Goal: Information Seeking & Learning: Understand process/instructions

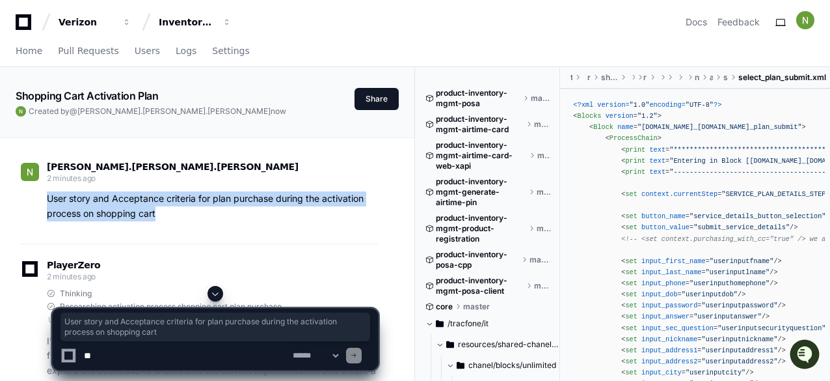
drag, startPoint x: 164, startPoint y: 213, endPoint x: 42, endPoint y: 195, distance: 123.7
click at [42, 195] on div "User story and Acceptance criteria for plan purchase during the activation proc…" at bounding box center [199, 206] width 357 height 30
copy p "User story and Acceptance criteria for plan purchase during the activation proc…"
click at [27, 48] on span "Home" at bounding box center [29, 51] width 27 height 8
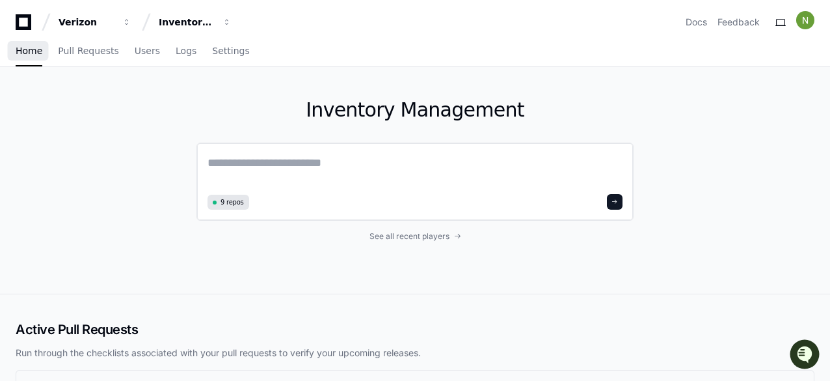
click at [350, 169] on textarea at bounding box center [415, 172] width 415 height 36
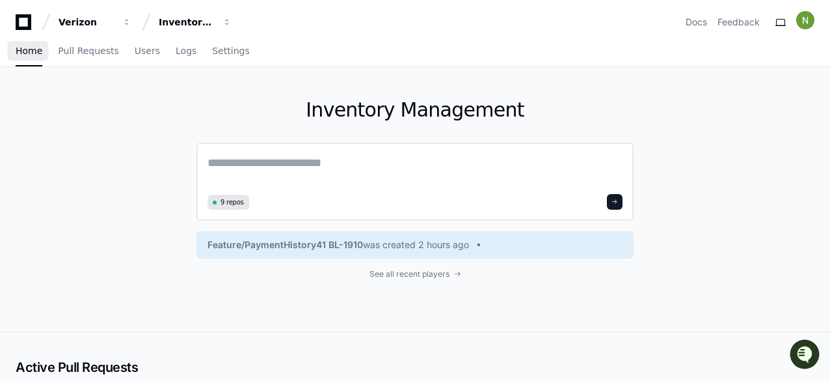
paste textarea "**********"
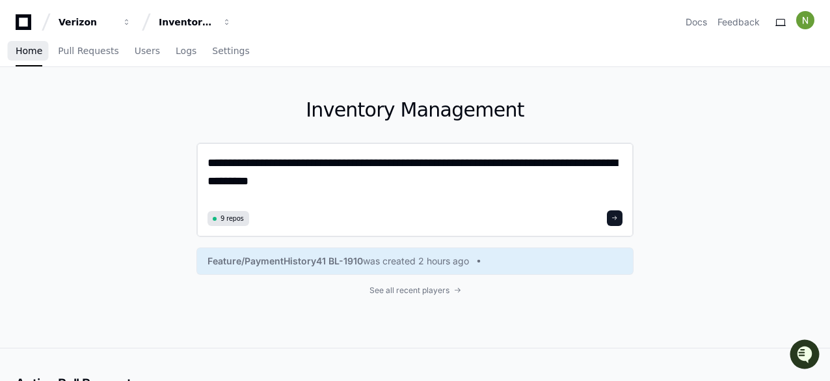
drag, startPoint x: 518, startPoint y: 160, endPoint x: 566, endPoint y: 165, distance: 48.4
click at [566, 165] on textarea "**********" at bounding box center [415, 180] width 415 height 53
type textarea "**********"
click at [616, 213] on button at bounding box center [615, 218] width 16 height 16
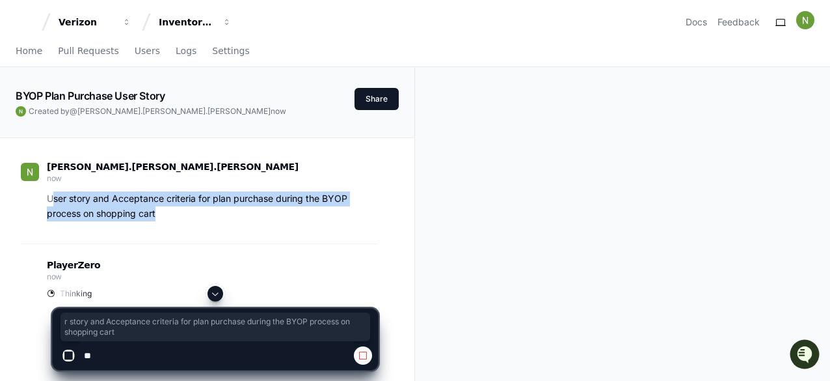
drag, startPoint x: 162, startPoint y: 215, endPoint x: 56, endPoint y: 190, distance: 108.9
click at [55, 197] on p "User story and Acceptance criteria for plan purchase during the BYOP process on…" at bounding box center [212, 206] width 331 height 30
click at [171, 221] on div "[PERSON_NAME].[PERSON_NAME].[PERSON_NAME] now User story and Acceptance criteri…" at bounding box center [199, 195] width 357 height 98
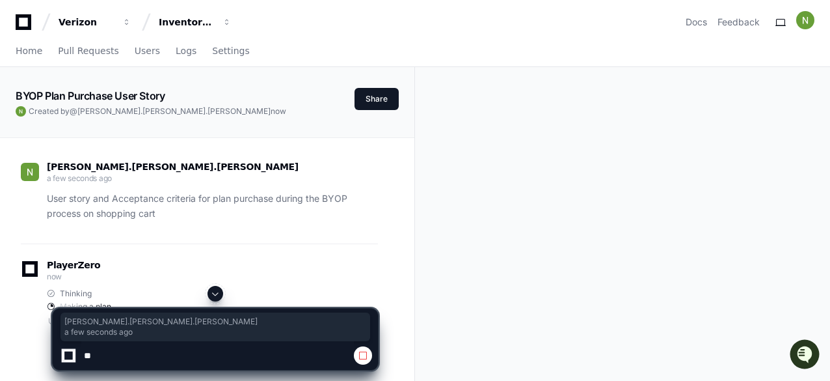
drag, startPoint x: 157, startPoint y: 213, endPoint x: 44, endPoint y: 202, distance: 113.8
click at [150, 210] on p "User story and Acceptance criteria for plan purchase during the BYOP process on…" at bounding box center [212, 206] width 331 height 30
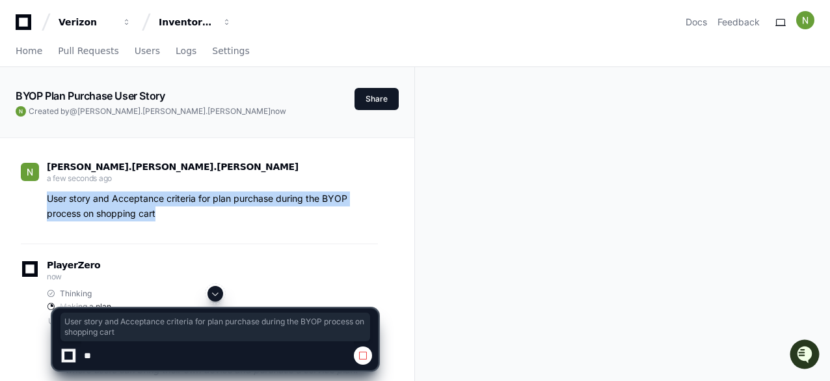
drag, startPoint x: 154, startPoint y: 213, endPoint x: 45, endPoint y: 196, distance: 110.0
click at [45, 196] on div "User story and Acceptance criteria for plan purchase during the BYOP process on…" at bounding box center [199, 206] width 357 height 30
copy p "User story and Acceptance criteria for plan purchase during the BYOP process on…"
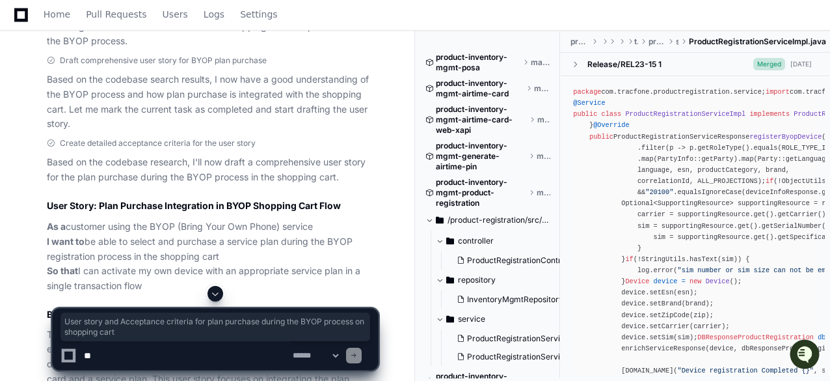
scroll to position [716, 0]
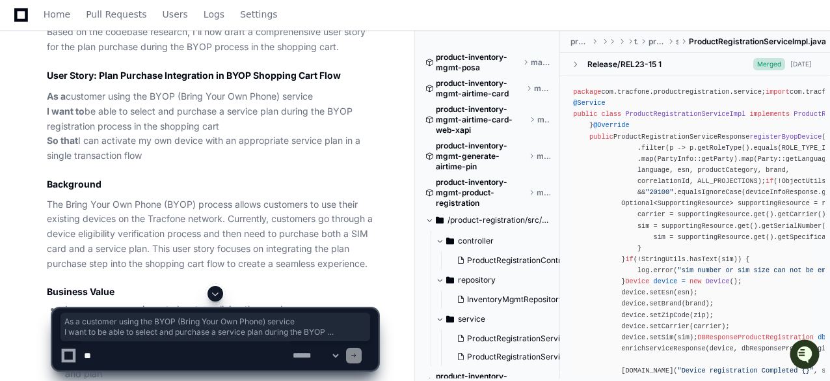
drag, startPoint x: 47, startPoint y: 92, endPoint x: 156, endPoint y: 161, distance: 129.3
click at [156, 161] on p "As a customer using the BYOP (Bring Your Own Phone) service I want to be able t…" at bounding box center [212, 126] width 331 height 74
copy p "As a customer using the BYOP (Bring Your Own Phone) service I want to be able t…"
click at [286, 172] on article "Based on the codebase research, I'll now draft a comprehensive user story for t…" at bounding box center [212, 337] width 331 height 625
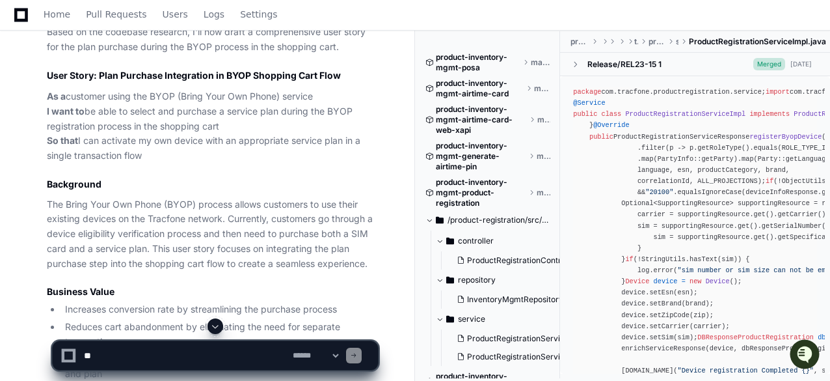
scroll to position [781, 0]
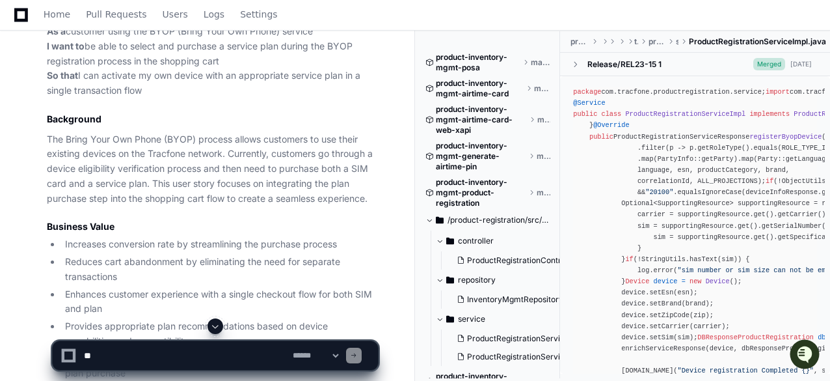
click at [47, 133] on p "The Bring Your Own Phone (BYOP) process allows customers to use their existing …" at bounding box center [212, 169] width 331 height 74
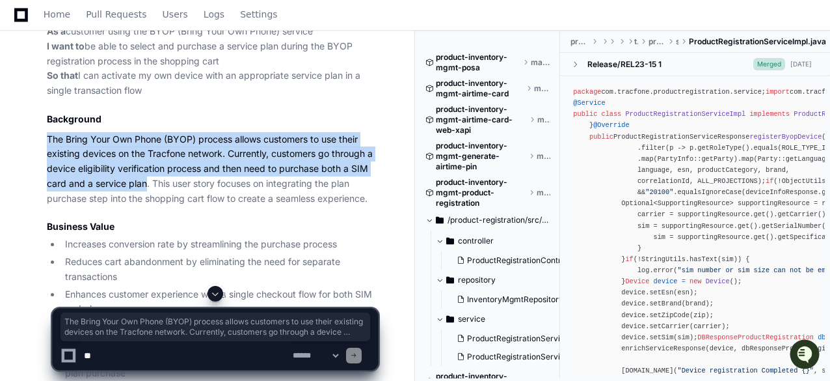
drag, startPoint x: 48, startPoint y: 140, endPoint x: 147, endPoint y: 184, distance: 108.4
click at [147, 184] on p "The Bring Your Own Phone (BYOP) process allows customers to use their existing …" at bounding box center [212, 169] width 331 height 74
copy p "The Bring Your Own Phone (BYOP) process allows customers to use their existing …"
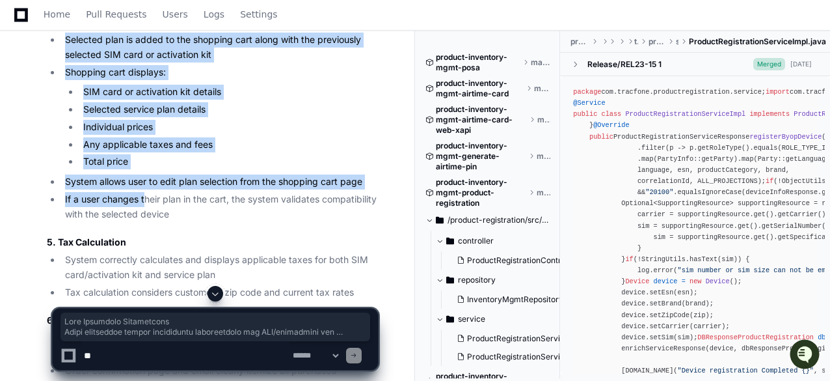
scroll to position [2083, 0]
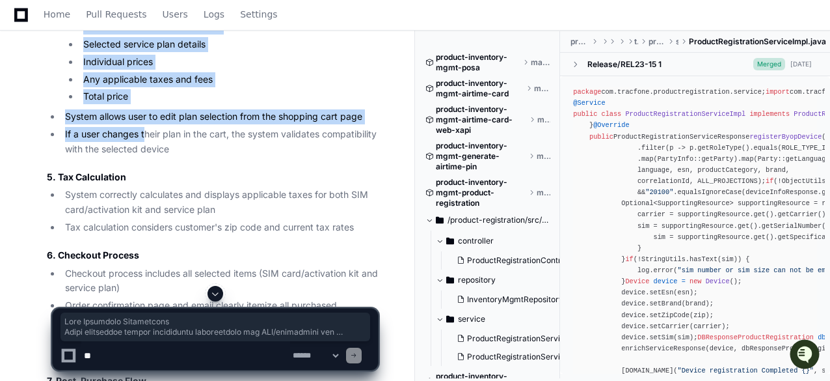
drag, startPoint x: 55, startPoint y: 92, endPoint x: 195, endPoint y: 146, distance: 150.2
click at [195, 146] on article "Now, let me create detailed acceptance criteria for the user story: Acceptance …" at bounding box center [212, 55] width 331 height 1496
click at [200, 154] on li "If a user changes their plan in the cart, the system validates compatibility wi…" at bounding box center [219, 142] width 317 height 30
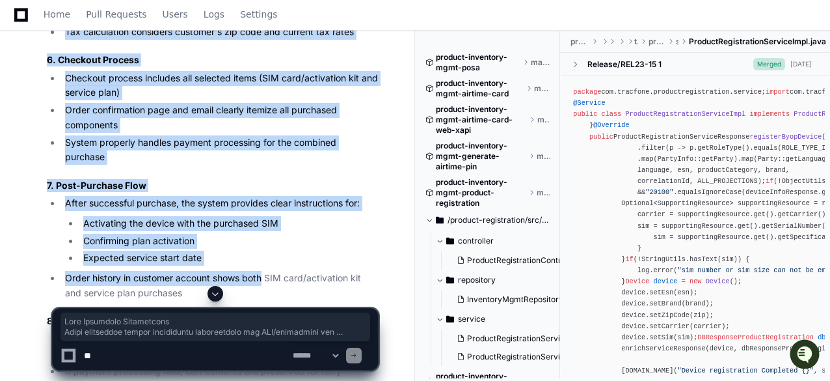
scroll to position [2343, 0]
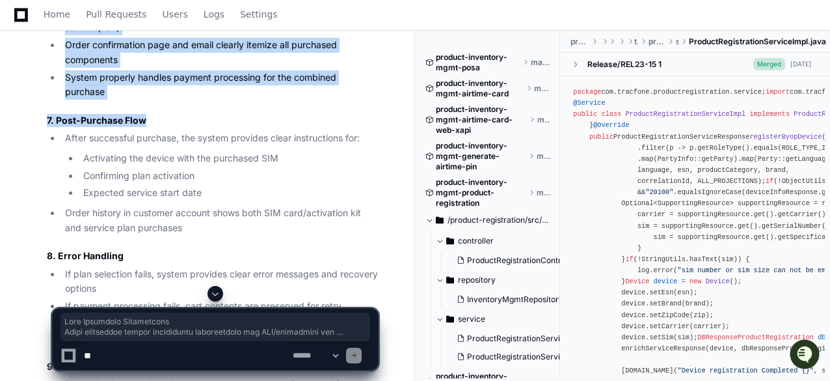
drag, startPoint x: 54, startPoint y: 154, endPoint x: 171, endPoint y: 100, distance: 128.4
copy article "Plan Selection Integration After successful device eligibility verification and…"
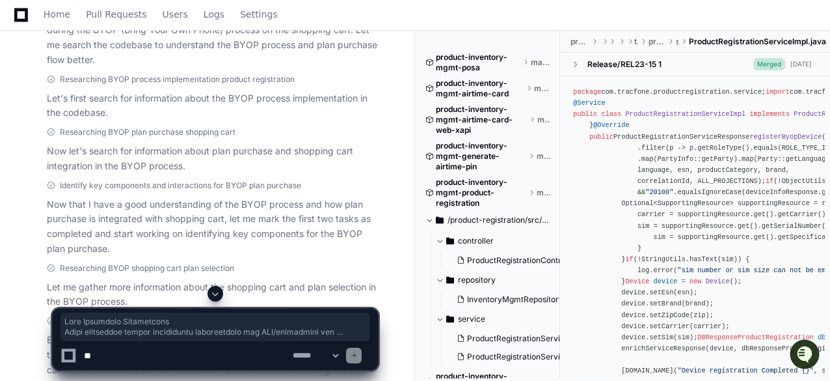
scroll to position [0, 0]
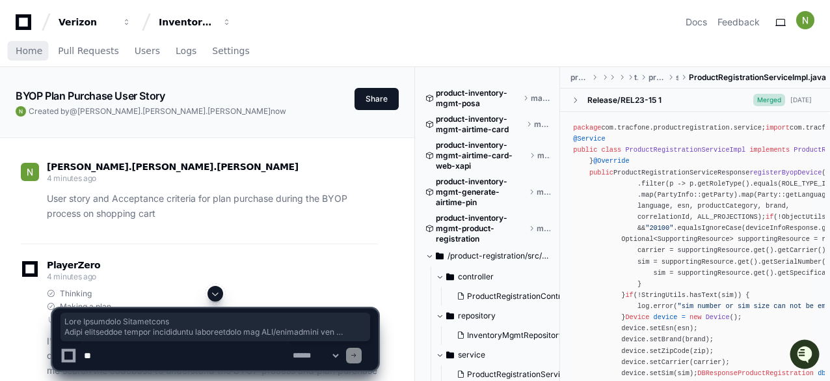
drag, startPoint x: 29, startPoint y: 58, endPoint x: 107, endPoint y: 3, distance: 95.9
click at [29, 58] on link "Home" at bounding box center [29, 51] width 27 height 30
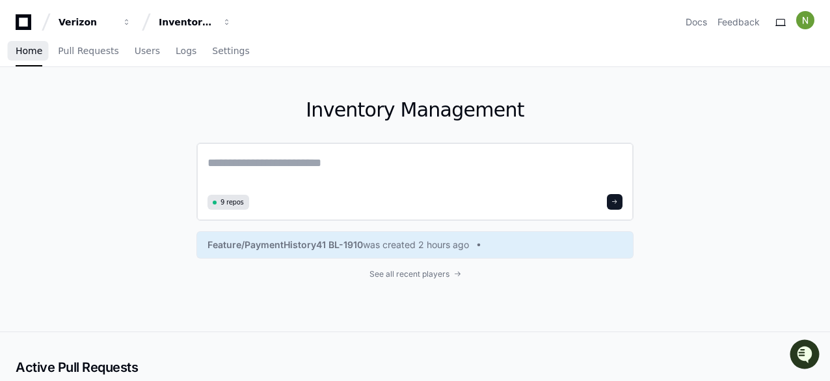
click at [303, 158] on textarea at bounding box center [415, 172] width 415 height 36
paste textarea "**********"
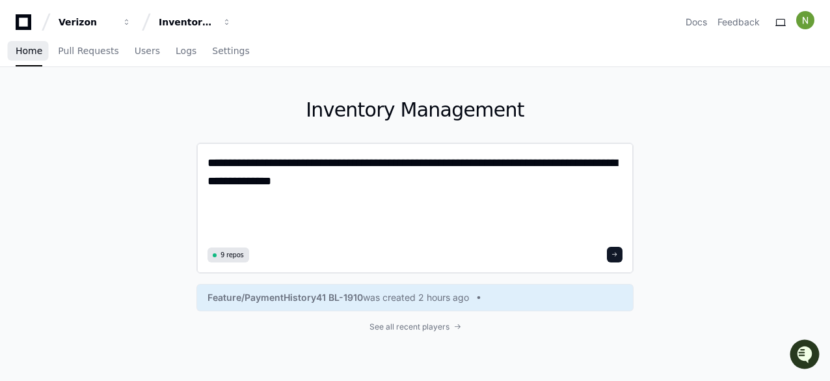
paste textarea "**********"
drag, startPoint x: 357, startPoint y: 219, endPoint x: 333, endPoint y: 219, distance: 24.1
click at [333, 219] on textarea "**********" at bounding box center [416, 198] width 416 height 89
click at [341, 256] on div "9 repos" at bounding box center [415, 255] width 415 height 16
drag, startPoint x: 269, startPoint y: 219, endPoint x: 210, endPoint y: 220, distance: 59.2
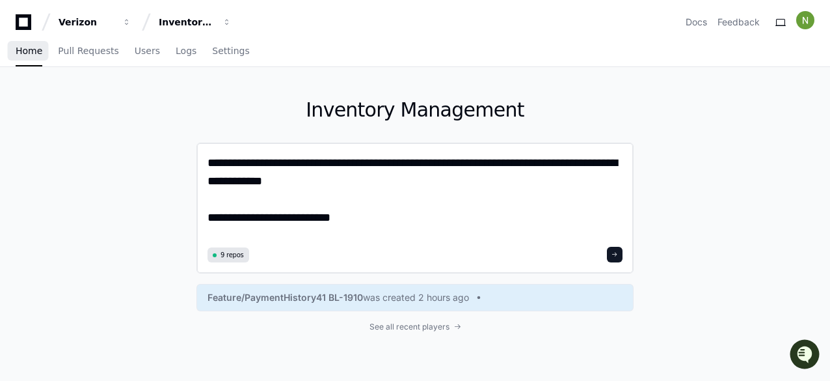
click at [210, 220] on textarea "**********" at bounding box center [416, 198] width 416 height 89
drag, startPoint x: 495, startPoint y: 163, endPoint x: 422, endPoint y: 163, distance: 72.9
click at [422, 163] on textarea "**********" at bounding box center [416, 198] width 416 height 89
paste textarea
drag, startPoint x: 351, startPoint y: 221, endPoint x: 232, endPoint y: 214, distance: 119.9
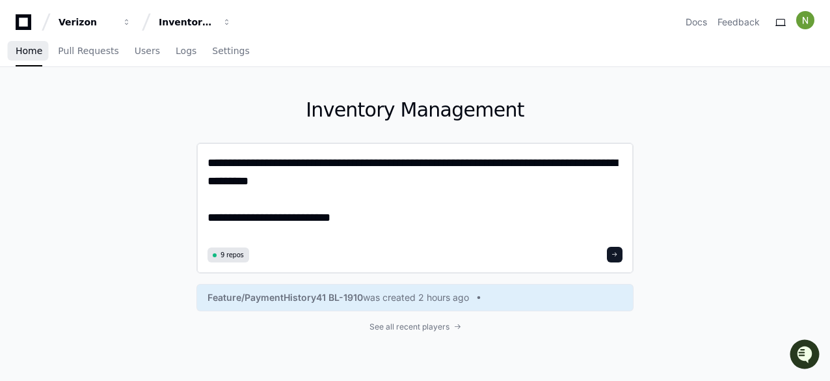
click at [232, 214] on textarea "**********" at bounding box center [416, 198] width 416 height 89
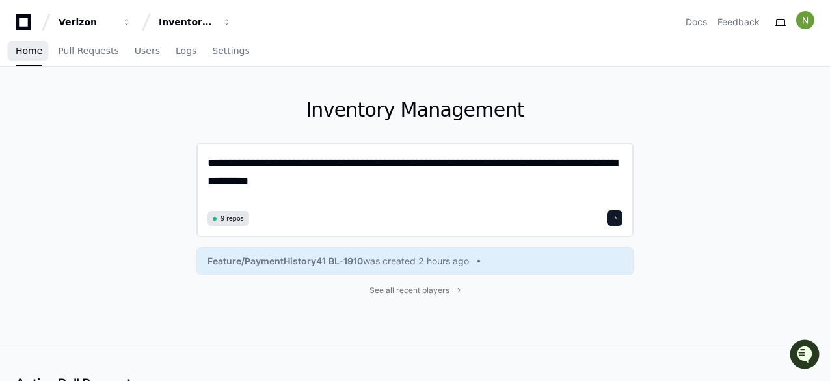
type textarea "**********"
click at [617, 218] on span at bounding box center [615, 218] width 7 height 7
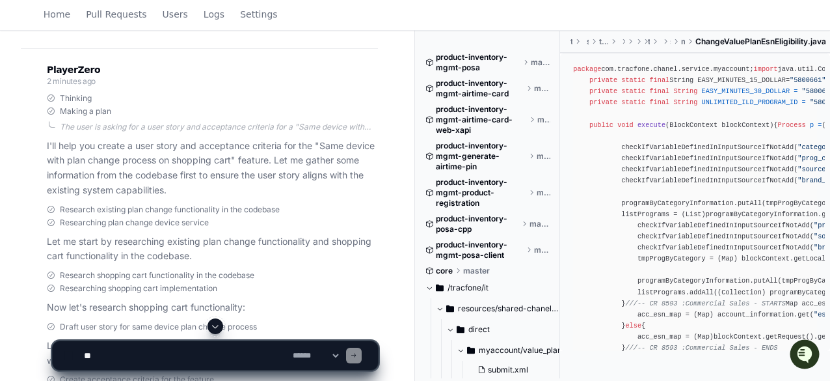
scroll to position [390, 0]
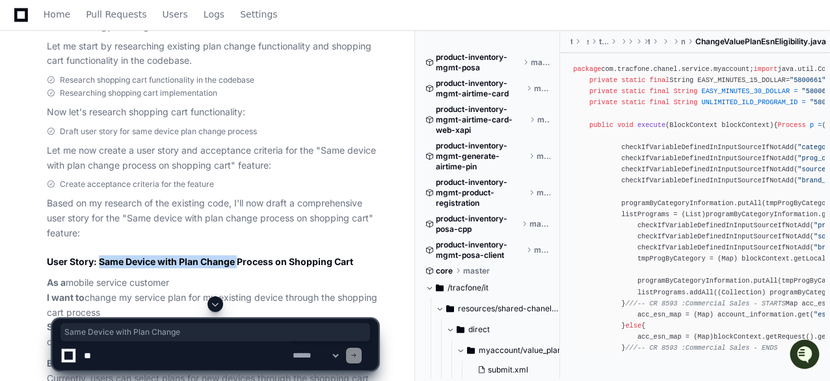
drag, startPoint x: 100, startPoint y: 262, endPoint x: 238, endPoint y: 261, distance: 138.0
click at [238, 261] on h2 "User Story: Same Device with Plan Change Process on Shopping Cart" at bounding box center [212, 261] width 331 height 13
copy h2 "Same Device with Plan Change"
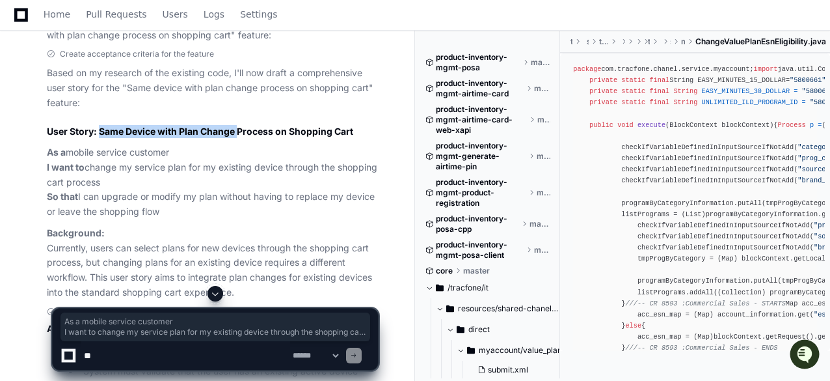
drag, startPoint x: 47, startPoint y: 153, endPoint x: 167, endPoint y: 213, distance: 133.9
click at [167, 213] on p "As a mobile service customer I want to change my service plan for my existing d…" at bounding box center [212, 182] width 331 height 74
copy p "As a mobile service customer I want to change my service plan for my existing d…"
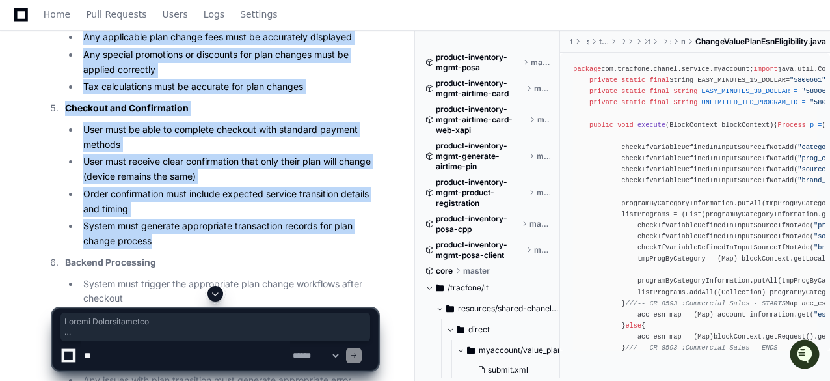
scroll to position [1367, 0]
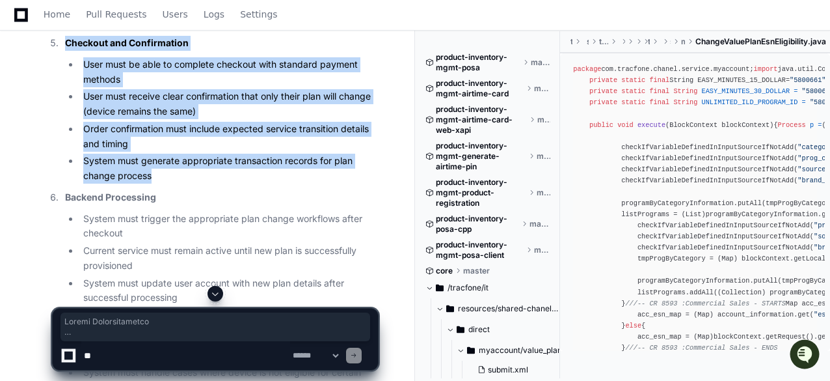
drag, startPoint x: 67, startPoint y: 87, endPoint x: 291, endPoint y: 179, distance: 242.2
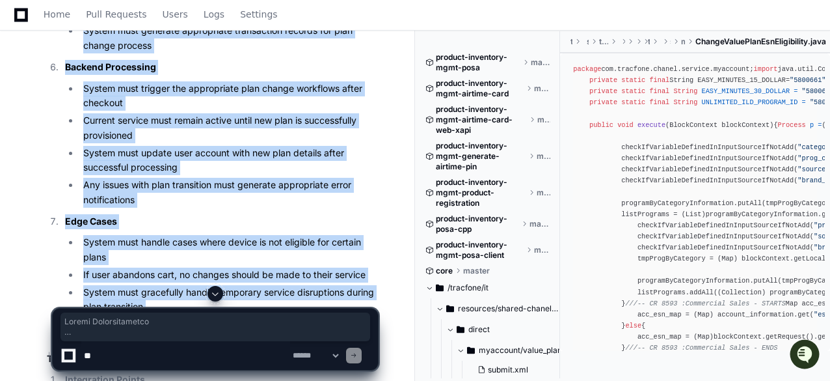
scroll to position [1627, 0]
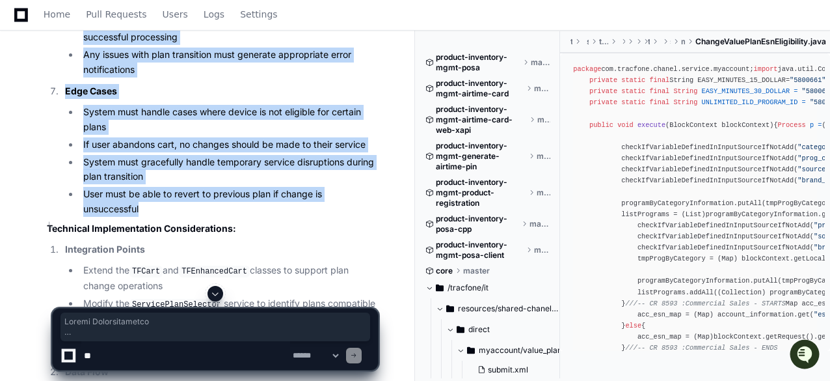
drag, startPoint x: 61, startPoint y: 152, endPoint x: 215, endPoint y: 208, distance: 163.5
copy ol "Device Identification System must validate that the user has an existing active…"
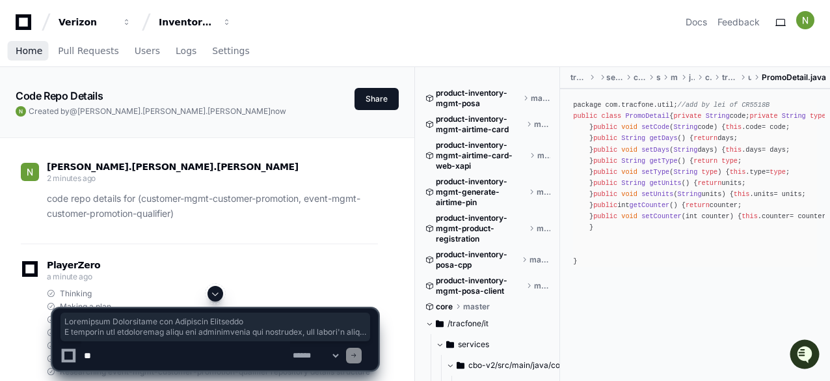
click at [29, 53] on span "Home" at bounding box center [29, 51] width 27 height 8
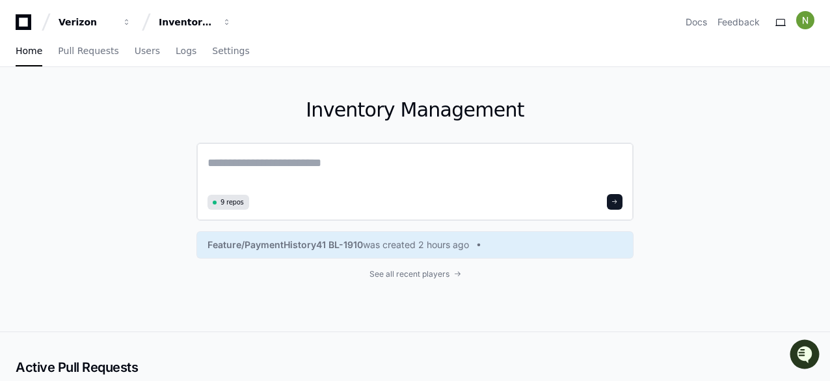
click at [250, 155] on textarea at bounding box center [415, 172] width 415 height 36
paste textarea "**********"
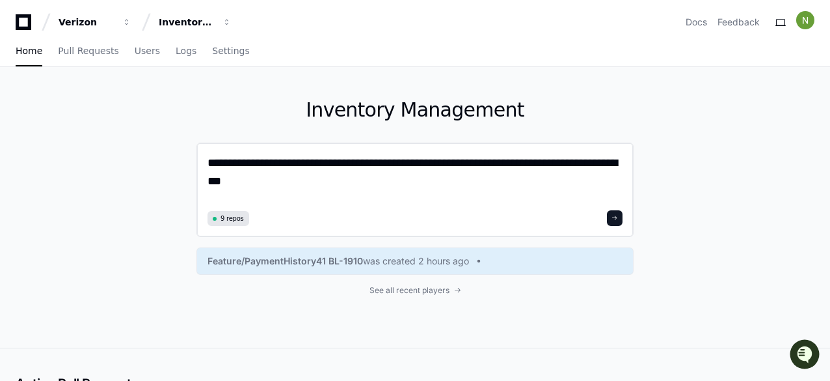
drag, startPoint x: 545, startPoint y: 165, endPoint x: 522, endPoint y: 161, distance: 23.9
click at [522, 161] on textarea "**********" at bounding box center [415, 180] width 415 height 53
paste textarea "**********"
drag, startPoint x: 463, startPoint y: 161, endPoint x: 399, endPoint y: 161, distance: 63.8
click at [399, 161] on textarea "**********" at bounding box center [415, 180] width 415 height 53
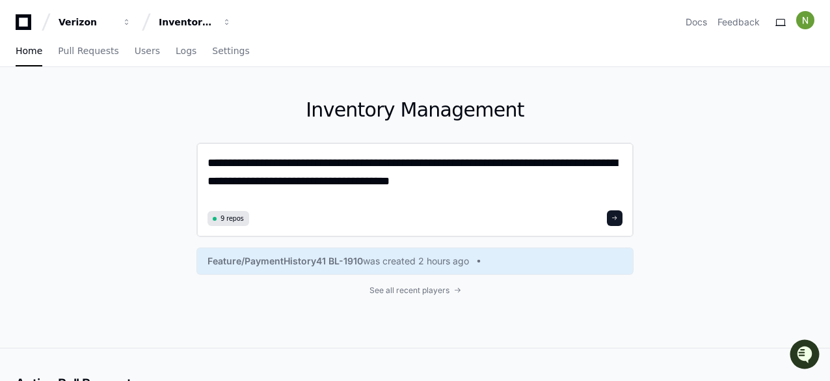
click at [439, 167] on textarea "**********" at bounding box center [415, 180] width 415 height 53
drag, startPoint x: 495, startPoint y: 165, endPoint x: 395, endPoint y: 165, distance: 100.2
click at [395, 165] on textarea "**********" at bounding box center [415, 180] width 415 height 53
drag, startPoint x: 411, startPoint y: 163, endPoint x: 517, endPoint y: 176, distance: 107.6
click at [409, 165] on textarea "**********" at bounding box center [415, 180] width 415 height 53
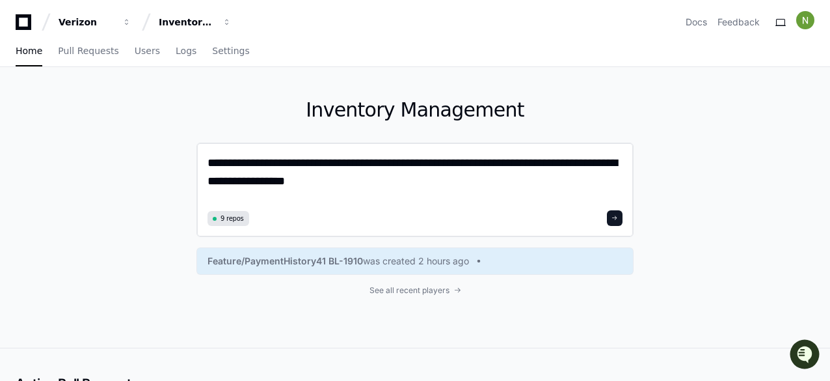
drag, startPoint x: 443, startPoint y: 159, endPoint x: 394, endPoint y: 163, distance: 48.3
click at [394, 162] on textarea "**********" at bounding box center [415, 180] width 415 height 53
type textarea "**********"
click at [616, 221] on span at bounding box center [615, 218] width 7 height 7
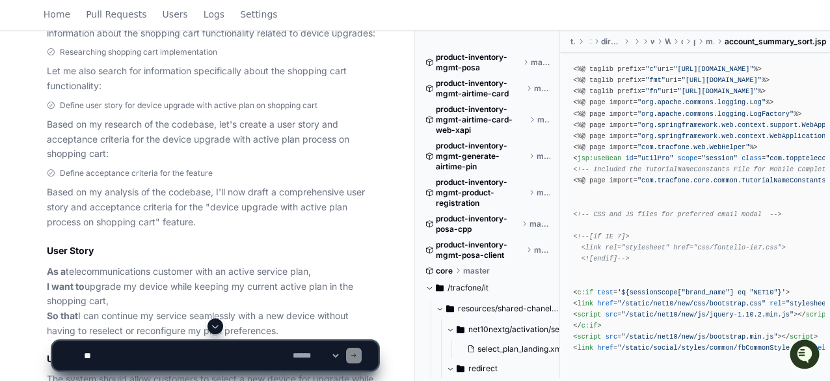
scroll to position [521, 0]
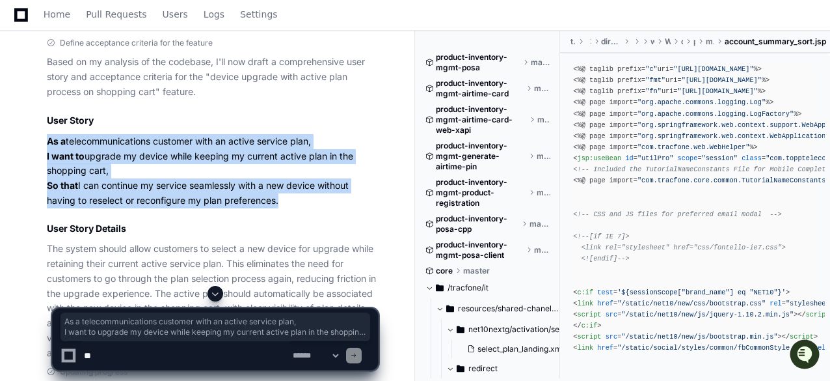
drag, startPoint x: 49, startPoint y: 143, endPoint x: 278, endPoint y: 204, distance: 237.1
click at [278, 204] on p "As a telecommunications customer with an active service plan, I want to upgrade…" at bounding box center [212, 171] width 331 height 74
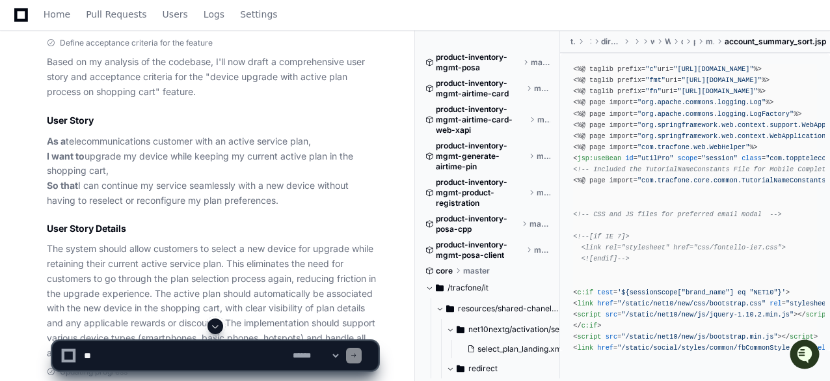
click at [301, 217] on article "Based on my analysis of the codebase, I'll now draft a comprehensive user story…" at bounding box center [212, 207] width 331 height 305
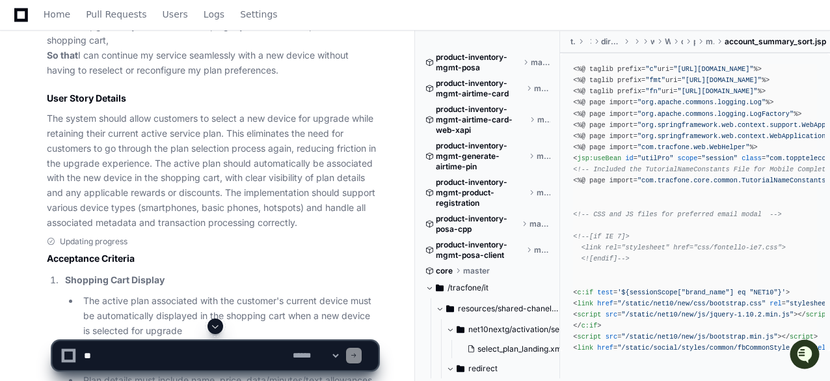
scroll to position [586, 0]
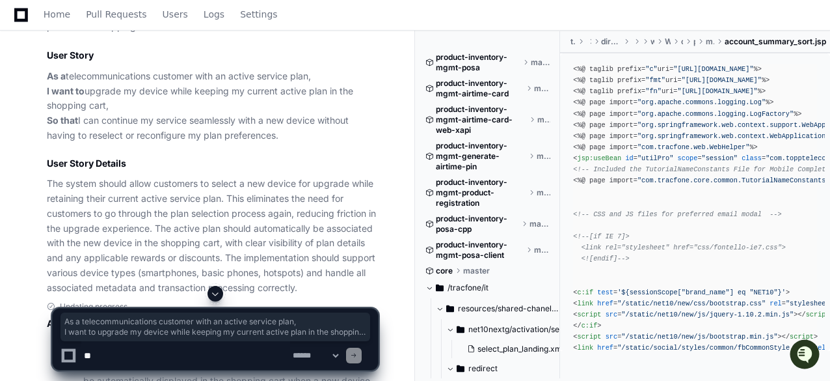
drag, startPoint x: 48, startPoint y: 73, endPoint x: 288, endPoint y: 134, distance: 248.5
click at [288, 134] on p "As a telecommunications customer with an active service plan, I want to upgrade…" at bounding box center [212, 106] width 331 height 74
copy p "As a telecommunications customer with an active service plan, I want to upgrade…"
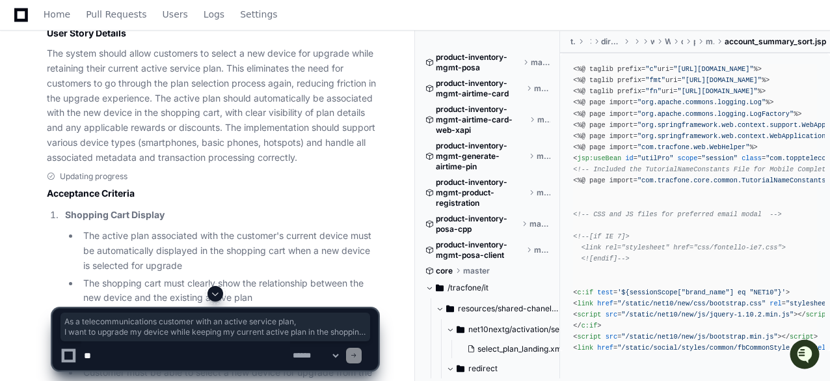
scroll to position [651, 0]
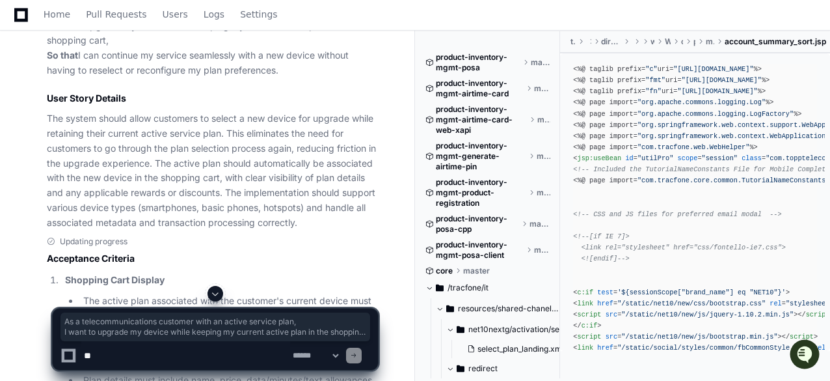
click at [182, 223] on p "The system should allow customers to select a new device for upgrade while reta…" at bounding box center [212, 170] width 331 height 118
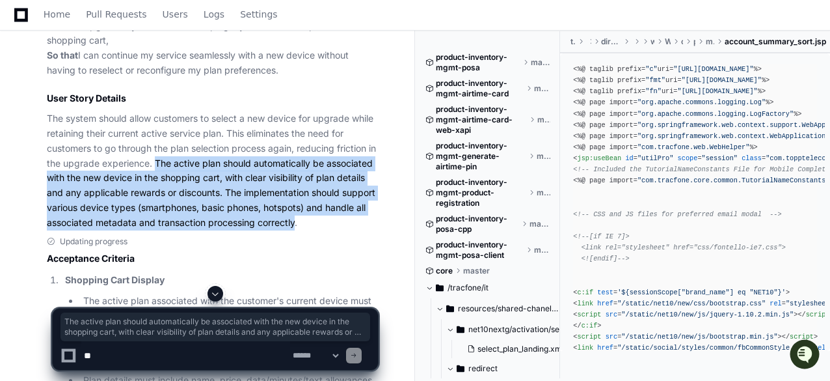
drag, startPoint x: 167, startPoint y: 159, endPoint x: 357, endPoint y: 221, distance: 200.5
click at [357, 221] on p "The system should allow customers to select a new device for upgrade while reta…" at bounding box center [212, 170] width 331 height 118
copy p "The active plan should automatically be associated with the new device in the s…"
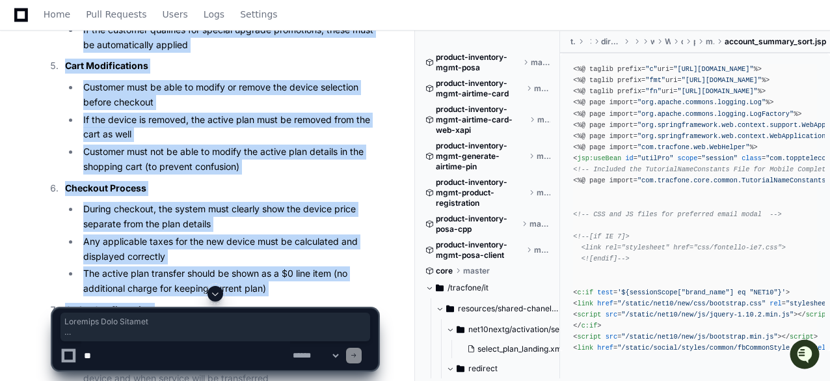
scroll to position [1497, 0]
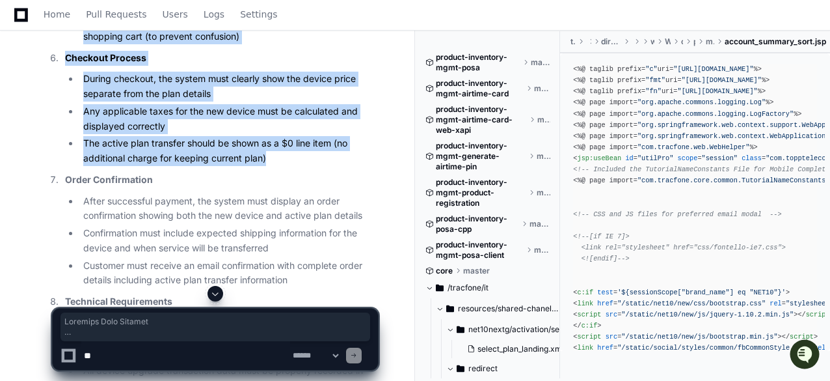
drag, startPoint x: 66, startPoint y: 83, endPoint x: 275, endPoint y: 161, distance: 222.4
click at [275, 161] on ol "Shopping Cart Display The active plan associated with the customer's current de…" at bounding box center [212, 64] width 331 height 1275
copy ol "Shopping Cart Display The active plan associated with the customer's current de…"
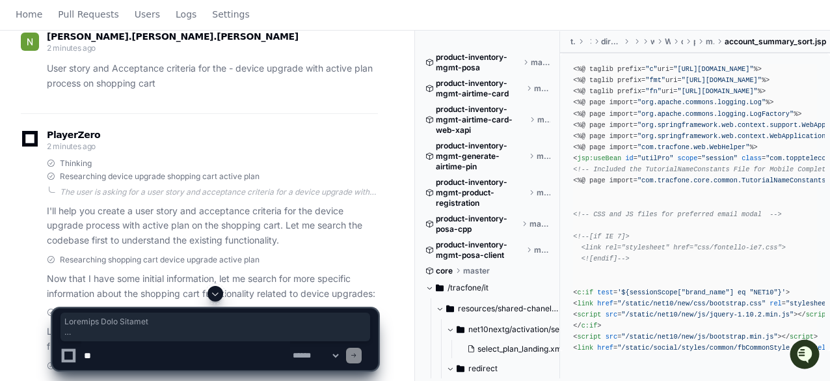
scroll to position [0, 0]
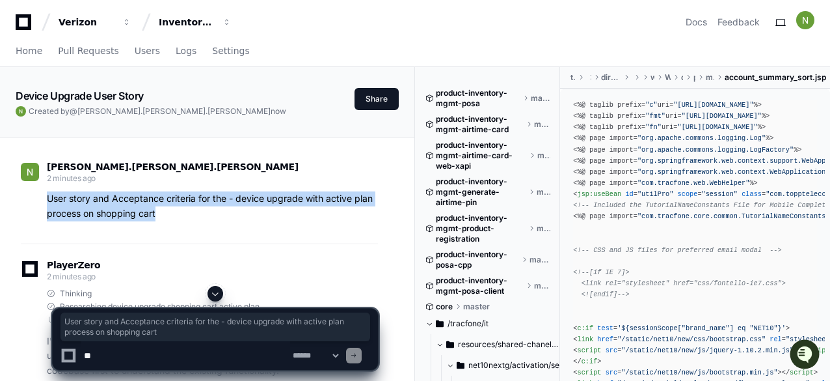
drag, startPoint x: 161, startPoint y: 213, endPoint x: 42, endPoint y: 194, distance: 120.6
click at [42, 194] on div "User story and Acceptance criteria for the - device upgrade with active plan pr…" at bounding box center [199, 206] width 357 height 30
copy p "User story and Acceptance criteria for the - device upgrade with active plan pr…"
click at [29, 47] on span "Home" at bounding box center [29, 51] width 27 height 8
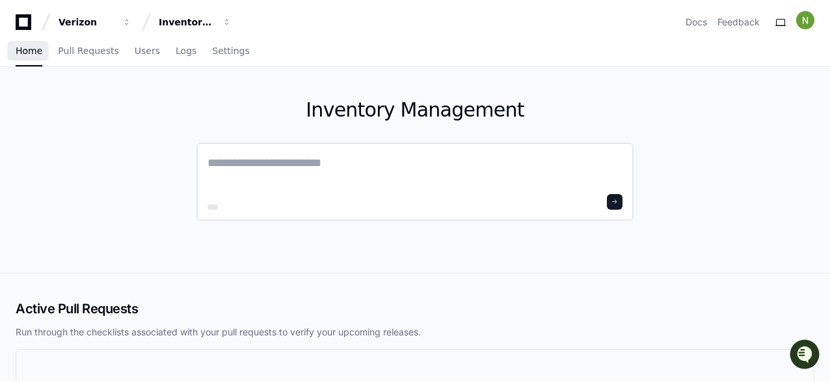
click at [255, 159] on textarea at bounding box center [415, 172] width 415 height 36
paste textarea "**********"
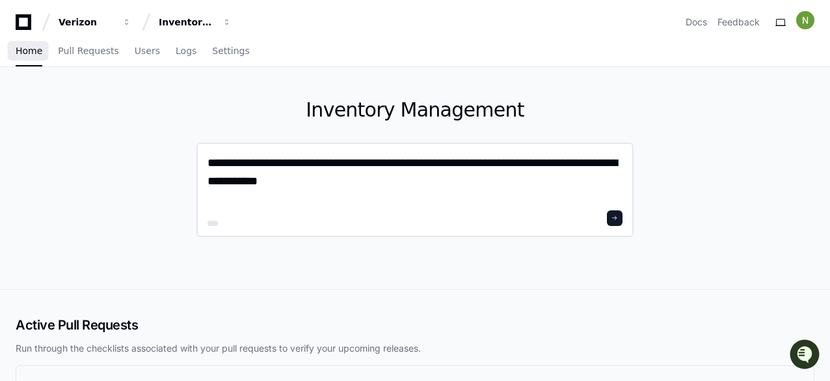
drag, startPoint x: 523, startPoint y: 164, endPoint x: 575, endPoint y: 165, distance: 52.1
click at [575, 165] on textarea "**********" at bounding box center [415, 180] width 415 height 53
paste textarea "**"
type textarea "**********"
click at [616, 215] on span at bounding box center [615, 218] width 7 height 7
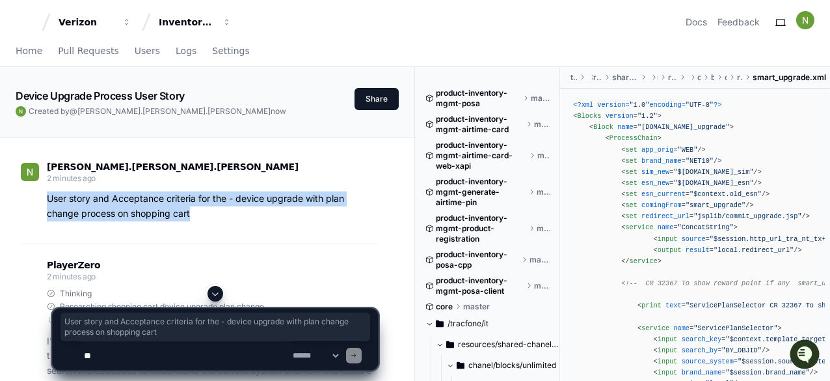
drag, startPoint x: 195, startPoint y: 214, endPoint x: 38, endPoint y: 196, distance: 157.9
click at [38, 196] on div "User story and Acceptance criteria for the - device upgrade with plan change pr…" at bounding box center [199, 206] width 357 height 30
copy p "User story and Acceptance criteria for the - device upgrade with plan change pr…"
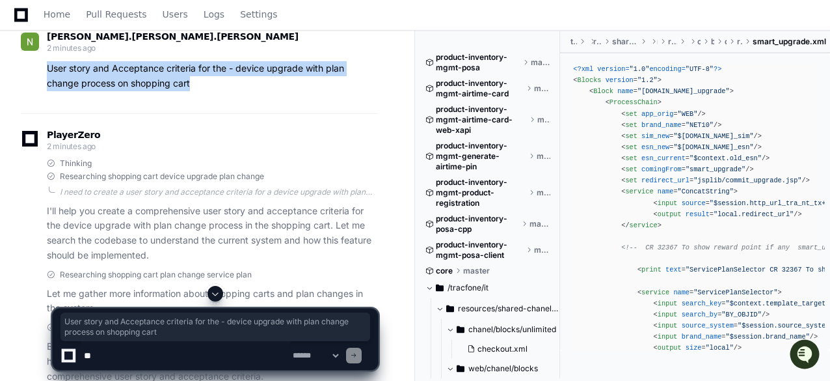
click at [262, 65] on p "User story and Acceptance criteria for the - device upgrade with plan change pr…" at bounding box center [212, 76] width 331 height 30
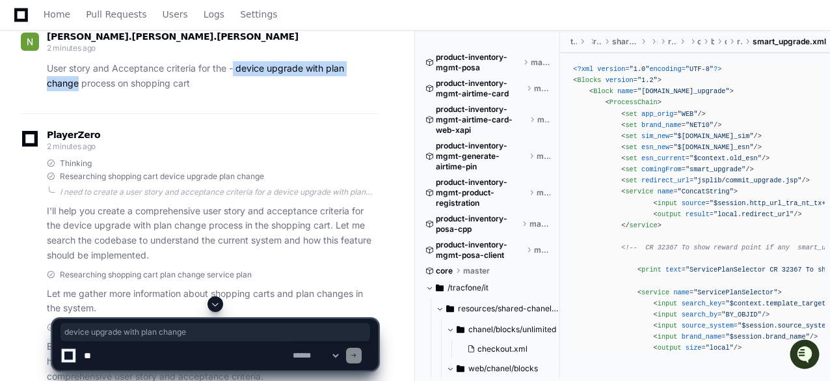
drag, startPoint x: 235, startPoint y: 68, endPoint x: 79, endPoint y: 83, distance: 156.2
click at [79, 83] on p "User story and Acceptance criteria for the - device upgrade with plan change pr…" at bounding box center [212, 76] width 331 height 30
copy p "device upgrade with plan change"
click at [289, 137] on div "PlayerZero 2 minutes ago" at bounding box center [199, 142] width 357 height 22
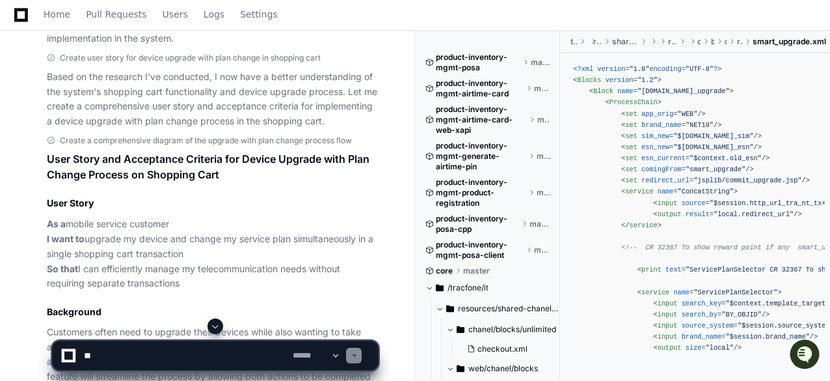
scroll to position [586, 0]
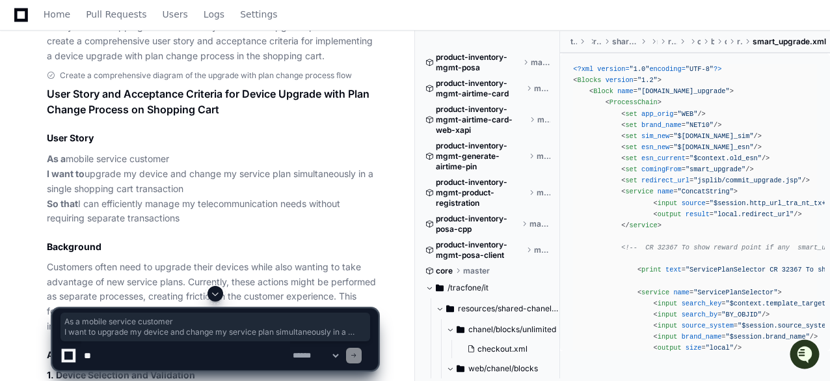
drag, startPoint x: 48, startPoint y: 160, endPoint x: 180, endPoint y: 217, distance: 143.1
click at [180, 217] on p "As a mobile service customer I want to upgrade my device and change my service …" at bounding box center [212, 189] width 331 height 74
copy p "As a mobile service customer I want to upgrade my device and change my service …"
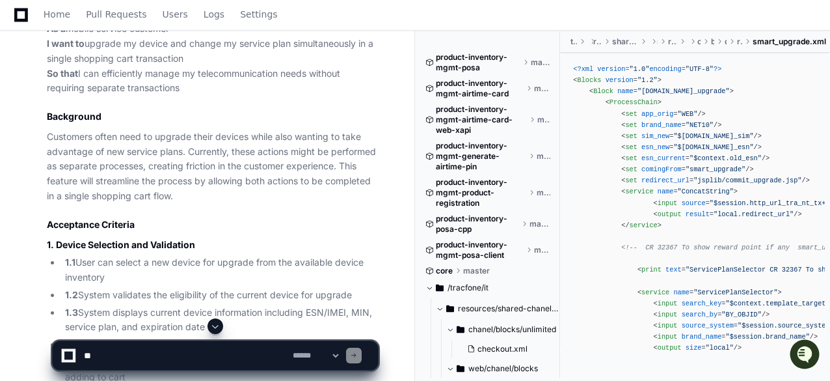
click at [48, 136] on p "Customers often need to upgrade their devices while also wanting to take advant…" at bounding box center [212, 167] width 331 height 74
click at [258, 228] on h2 "Acceptance Criteria" at bounding box center [212, 224] width 331 height 13
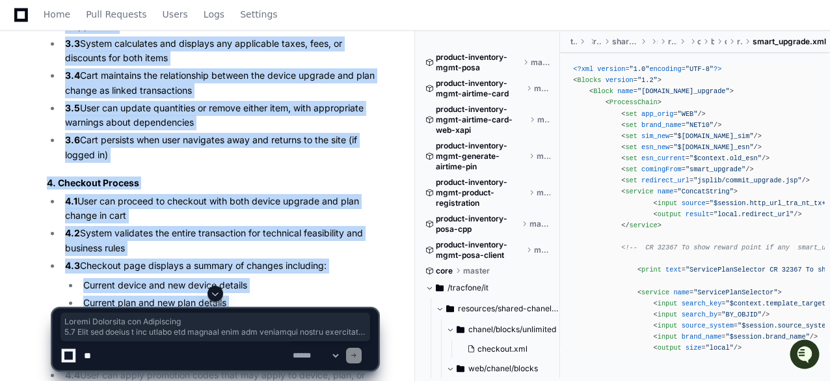
scroll to position [1497, 0]
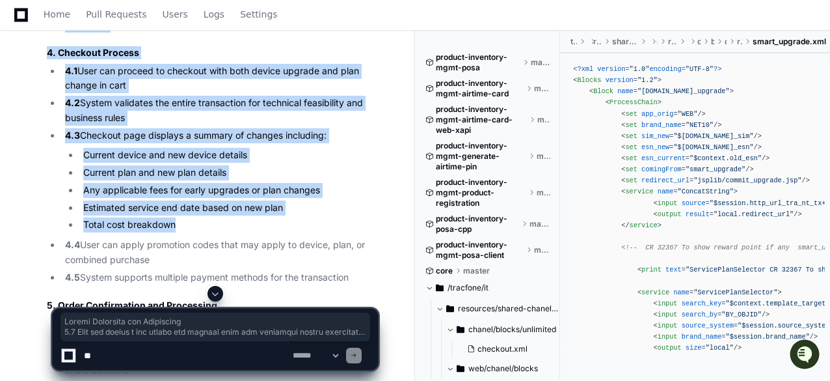
drag, startPoint x: 53, startPoint y: 178, endPoint x: 316, endPoint y: 251, distance: 272.2
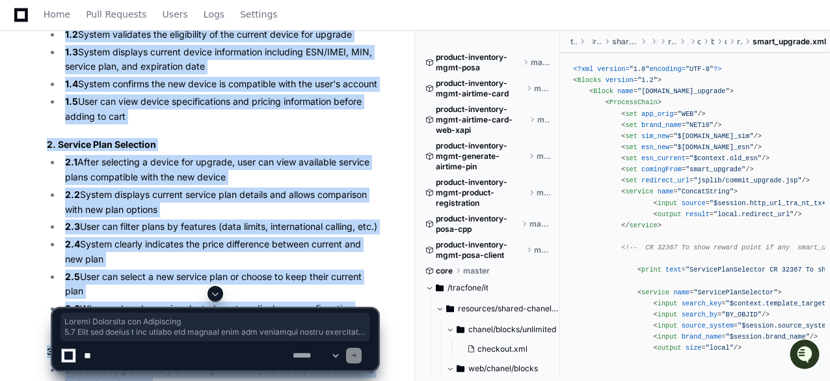
scroll to position [716, 0]
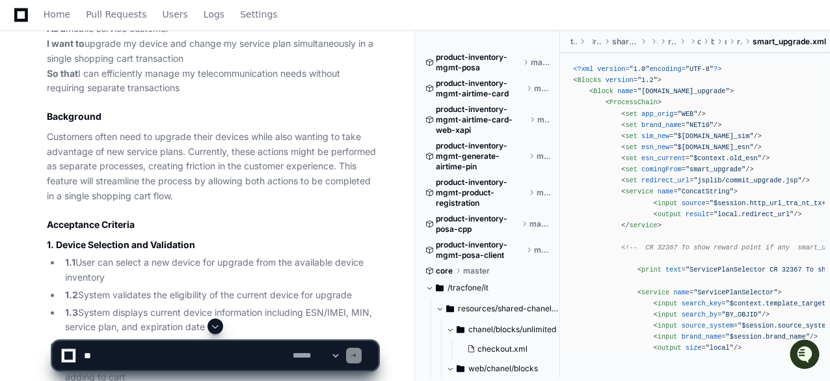
click at [241, 218] on h2 "Acceptance Criteria" at bounding box center [212, 224] width 331 height 13
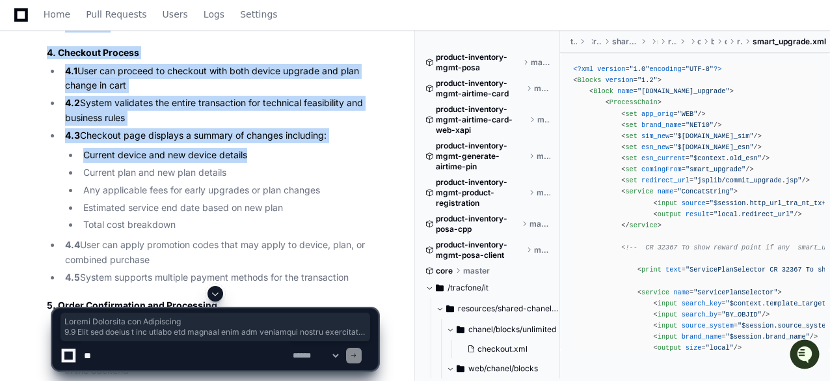
scroll to position [1562, 0]
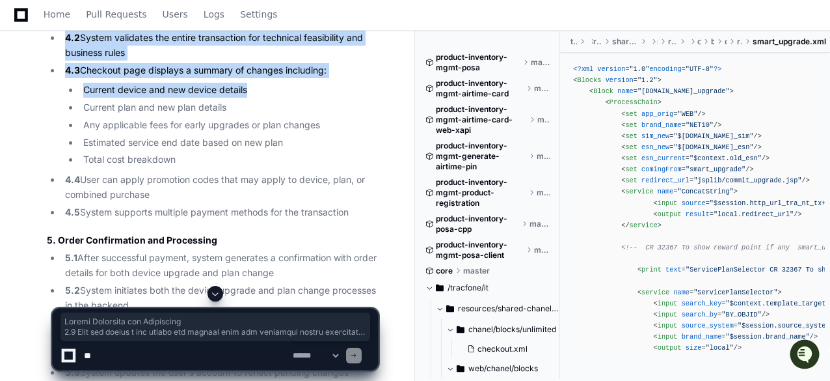
drag, startPoint x: 157, startPoint y: 129, endPoint x: 359, endPoint y: 235, distance: 227.4
copy article "Device Selection and Validation 1.1 User can select a new device for upgrade fr…"
